Goal: Task Accomplishment & Management: Use online tool/utility

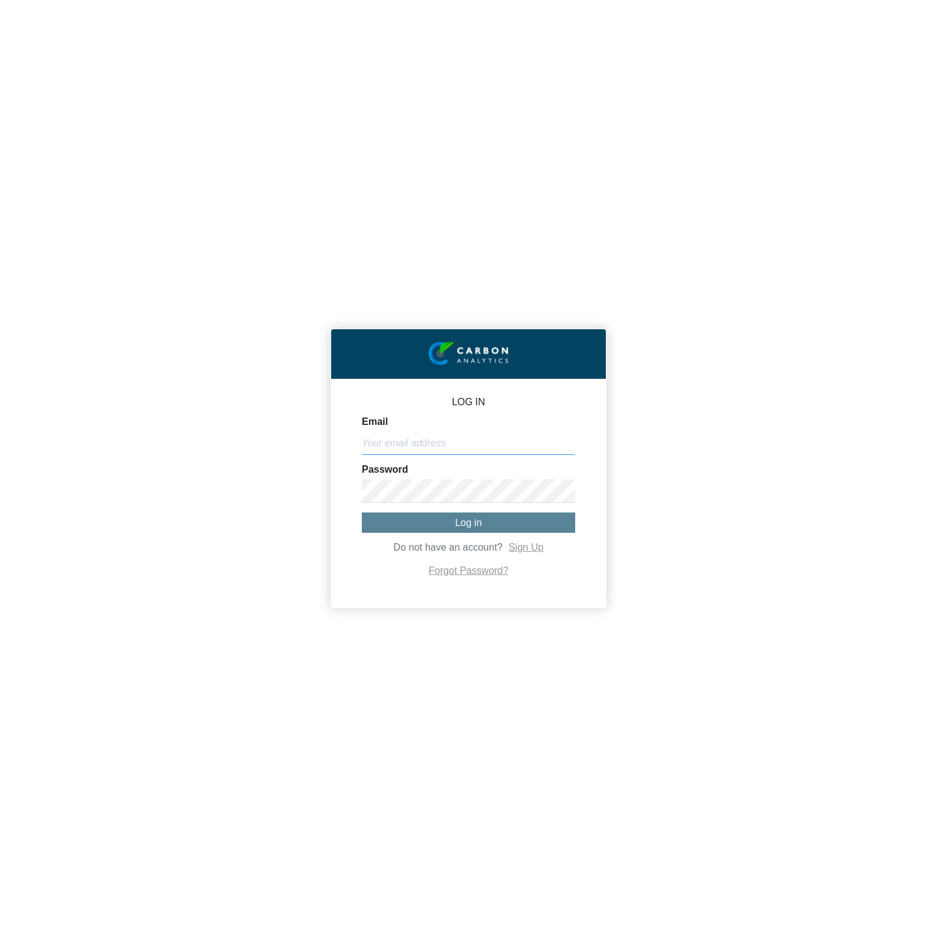
click at [508, 440] on input "Email" at bounding box center [468, 443] width 213 height 23
paste input "[PERSON_NAME][EMAIL_ADDRESS][DOMAIN_NAME]"
type input "[PERSON_NAME][EMAIL_ADDRESS][DOMAIN_NAME]"
click at [513, 518] on button "Log in" at bounding box center [468, 523] width 213 height 20
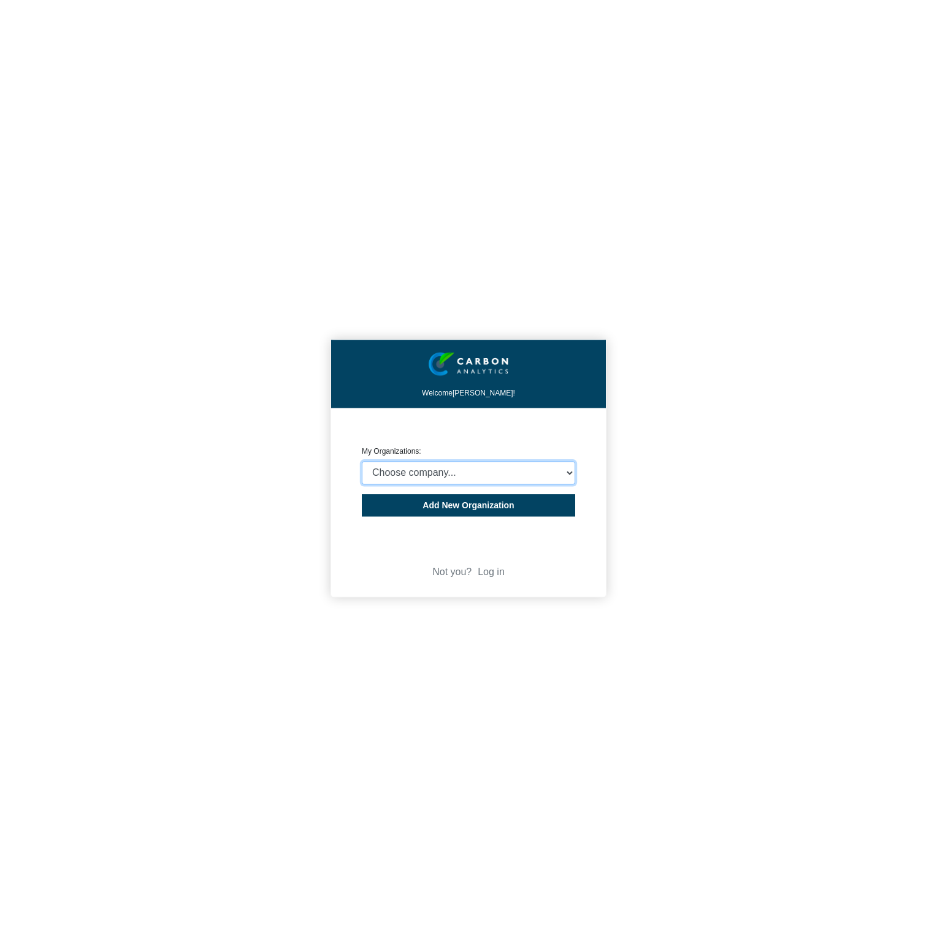
select select "4403414"
click at [362, 461] on select "Choose company... CARBON ANALYTICS LIMITED test6 Nekton Capital Limited Pacha S…" at bounding box center [468, 472] width 213 height 23
click at [820, 456] on div "Welcome [PERSON_NAME]! CREATE ORGANIZATION My Organizations: Choose company... …" at bounding box center [468, 471] width 937 height 943
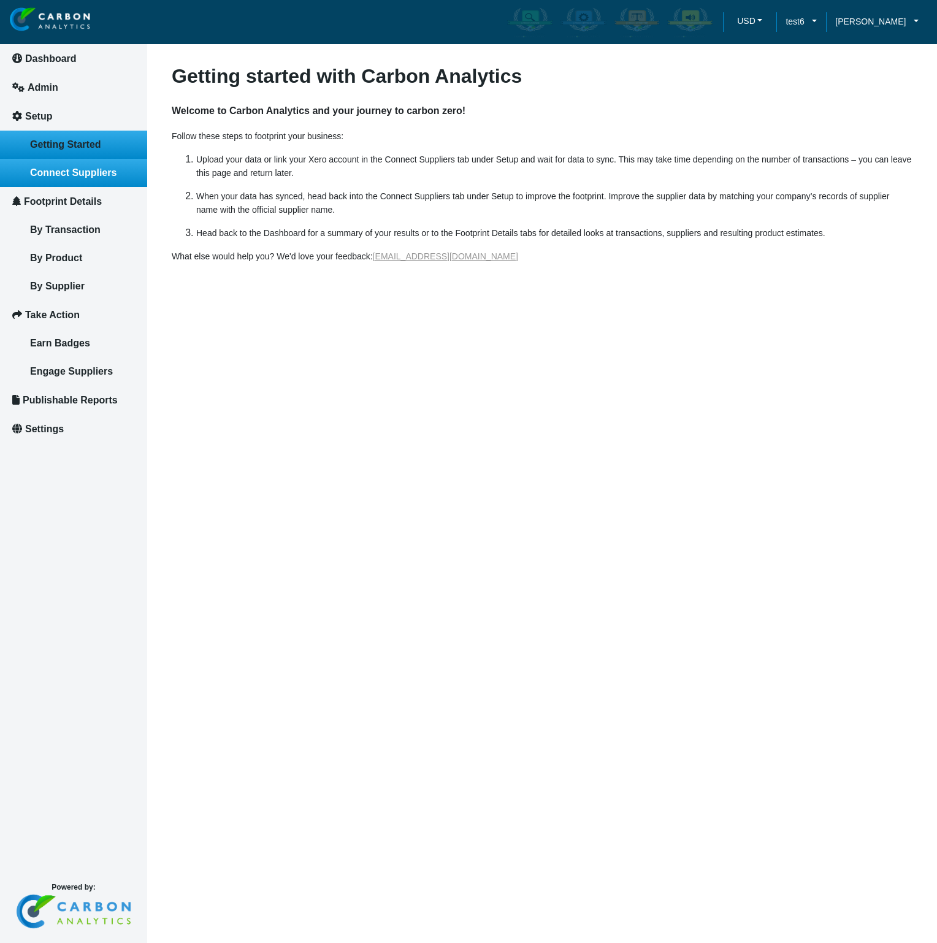
click at [63, 184] on link "Connect Suppliers" at bounding box center [73, 173] width 147 height 28
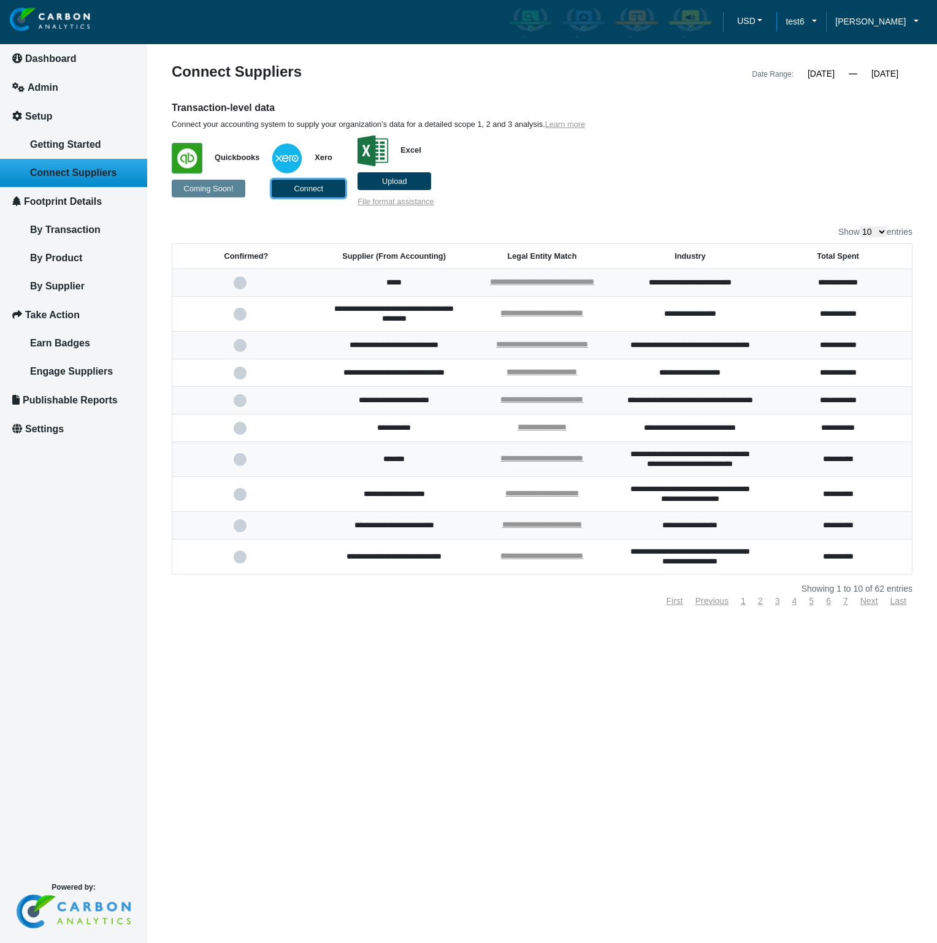
click at [322, 190] on span "Connect" at bounding box center [308, 188] width 29 height 9
